Goal: Task Accomplishment & Management: Manage account settings

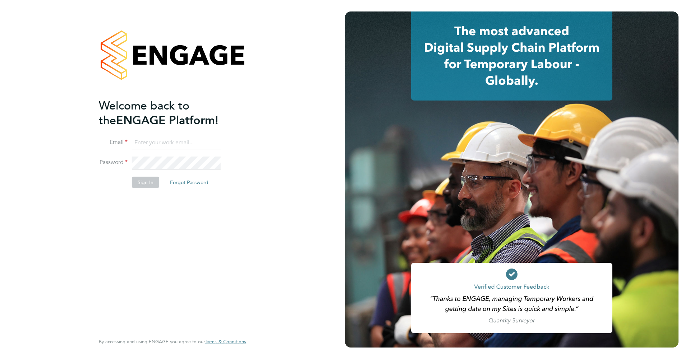
type input "tom.ball@brightonandhovealbion.com"
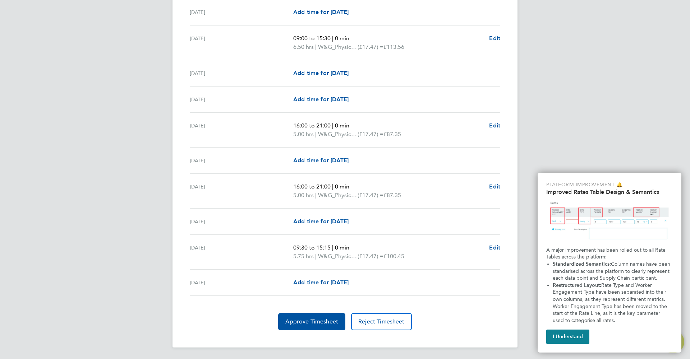
scroll to position [857, 0]
click at [306, 325] on span "Approve Timesheet" at bounding box center [311, 322] width 53 height 7
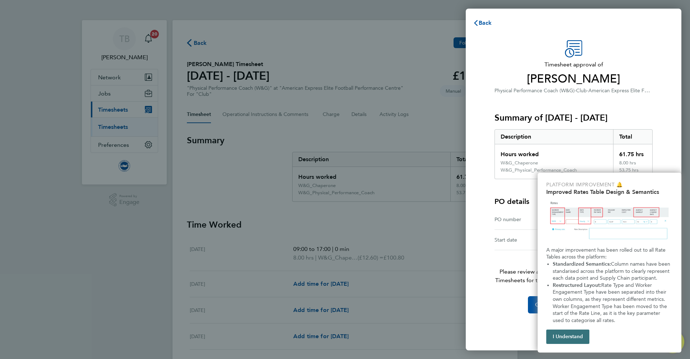
click at [579, 334] on button "I Understand" at bounding box center [567, 337] width 43 height 14
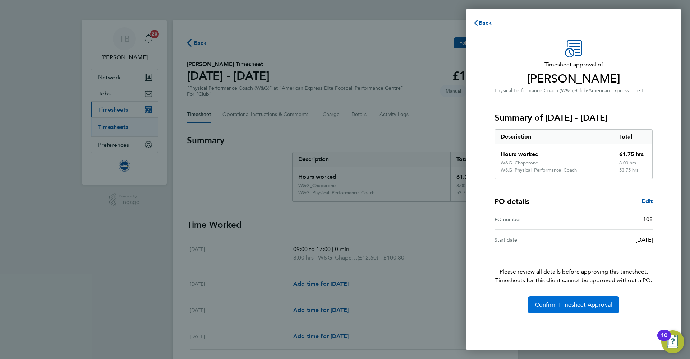
click at [586, 304] on span "Confirm Timesheet Approval" at bounding box center [573, 305] width 77 height 7
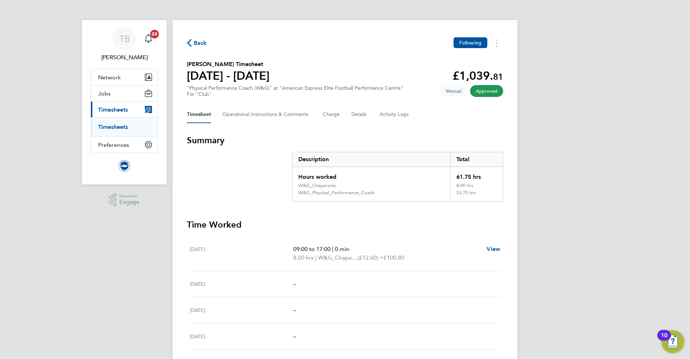
click at [111, 129] on link "Timesheets" at bounding box center [113, 127] width 30 height 7
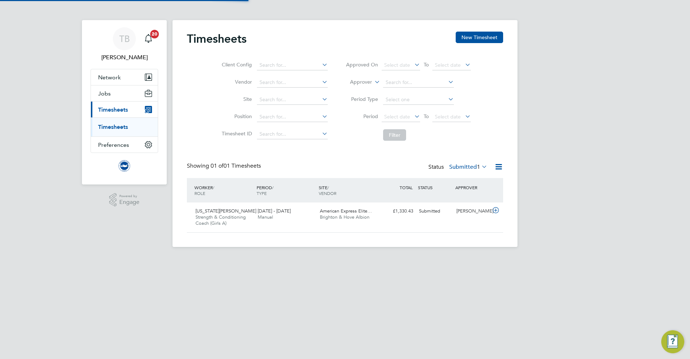
scroll to position [18, 63]
click at [235, 217] on span "Strength & Conditioning Coach (Girls A)" at bounding box center [221, 220] width 50 height 12
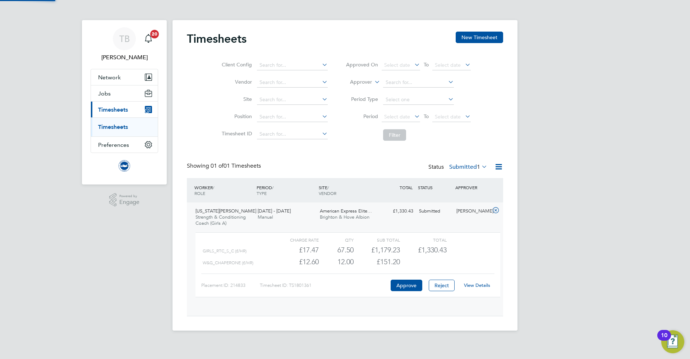
scroll to position [12, 70]
click at [485, 283] on link "View Details" at bounding box center [477, 286] width 26 height 6
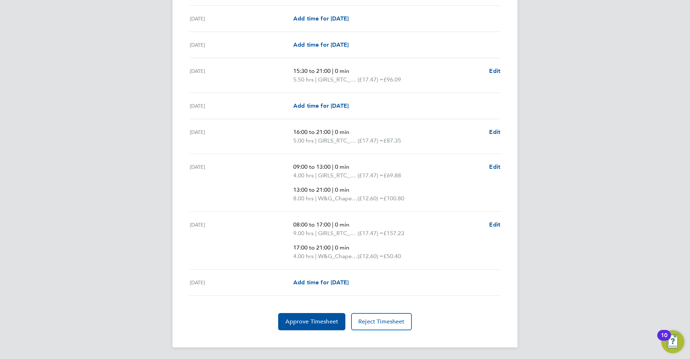
scroll to position [895, 0]
click at [317, 322] on span "Approve Timesheet" at bounding box center [311, 322] width 53 height 7
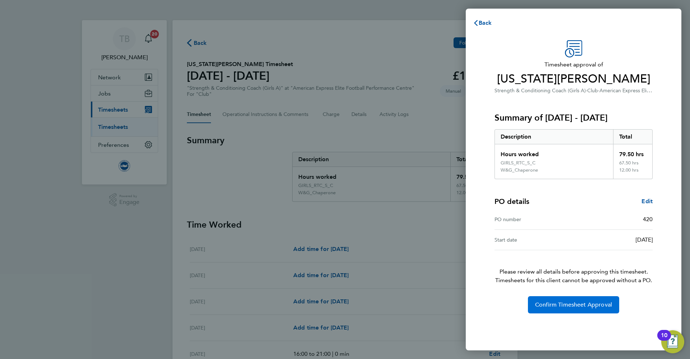
click at [554, 303] on span "Confirm Timesheet Approval" at bounding box center [573, 305] width 77 height 7
